Goal: Task Accomplishment & Management: Use online tool/utility

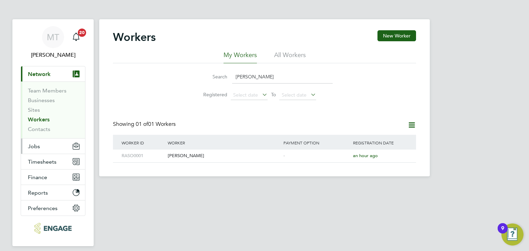
click at [40, 140] on button "Jobs" at bounding box center [53, 146] width 64 height 15
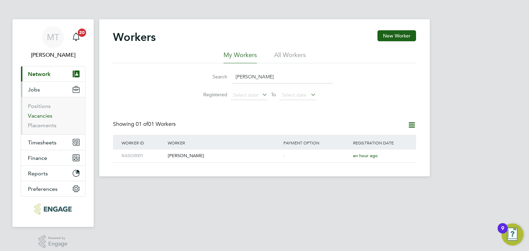
click at [40, 115] on link "Vacancies" at bounding box center [40, 116] width 24 height 7
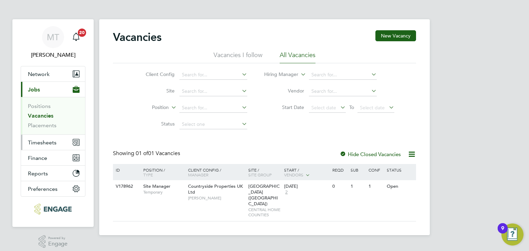
click at [42, 142] on span "Timesheets" at bounding box center [42, 143] width 29 height 7
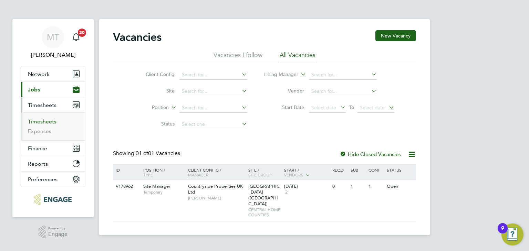
click at [42, 122] on link "Timesheets" at bounding box center [42, 122] width 29 height 7
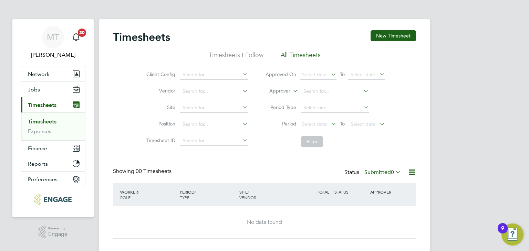
click at [387, 174] on label "Submitted 0" at bounding box center [382, 172] width 37 height 7
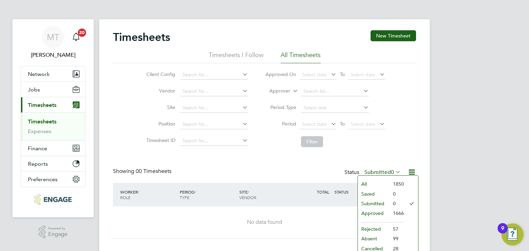
click at [374, 211] on li "Approved" at bounding box center [374, 214] width 32 height 10
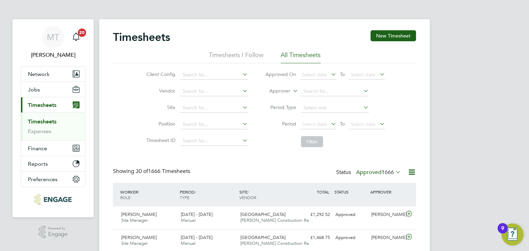
click at [409, 174] on icon at bounding box center [412, 172] width 9 height 9
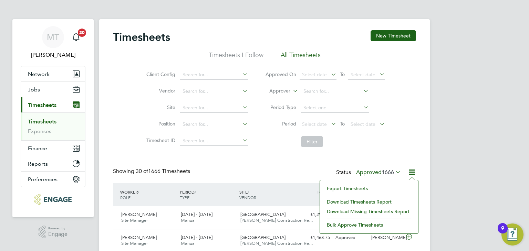
click at [357, 188] on li "Export Timesheets" at bounding box center [368, 189] width 91 height 10
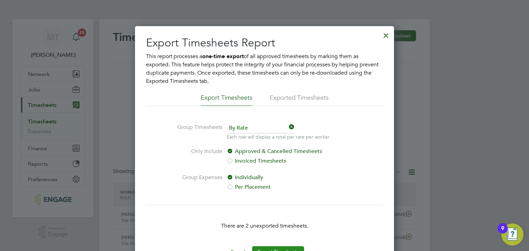
click at [274, 248] on button "Export Timesheets" at bounding box center [278, 252] width 52 height 11
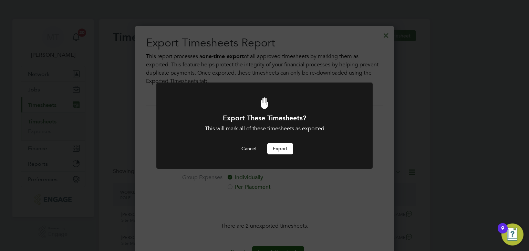
click at [280, 147] on button "Export" at bounding box center [280, 148] width 26 height 11
